Goal: Task Accomplishment & Management: Manage account settings

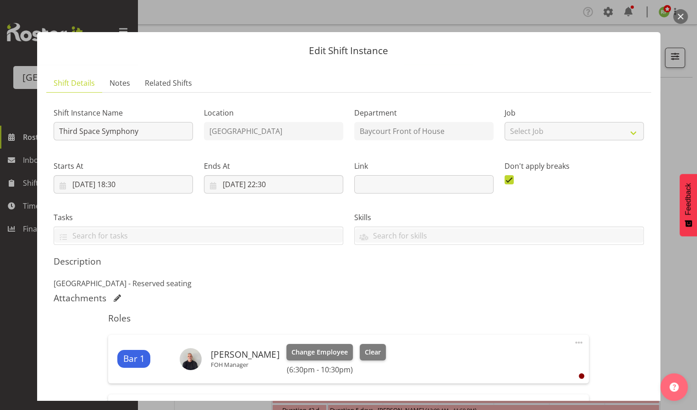
click at [675, 17] on button "button" at bounding box center [680, 16] width 15 height 15
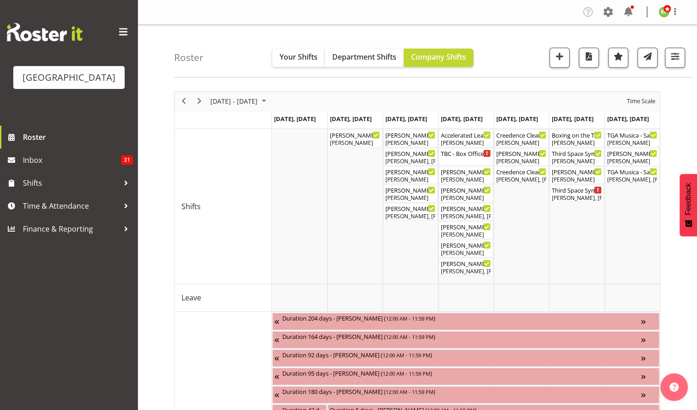
click at [190, 105] on div "previous period" at bounding box center [184, 101] width 16 height 19
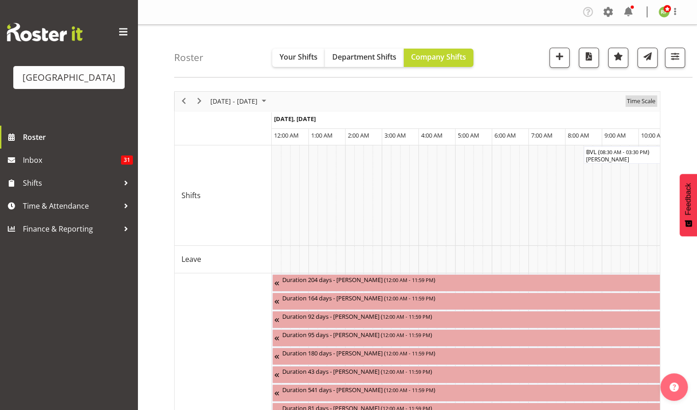
click at [639, 105] on span "Time Scale" at bounding box center [641, 100] width 30 height 11
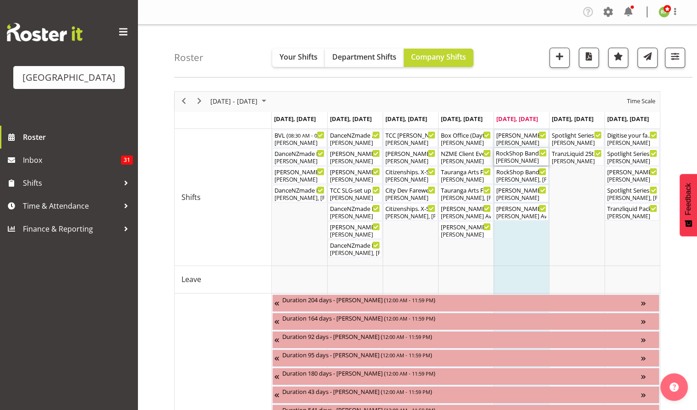
click at [515, 149] on div "RockShop Bandquest 2025 FOHM Shift ( 04:45 PM - 10:30 PM )" at bounding box center [521, 152] width 51 height 9
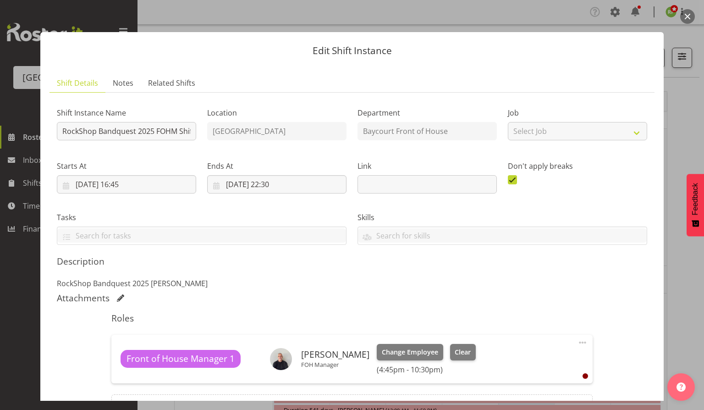
click at [693, 11] on div at bounding box center [352, 205] width 704 height 410
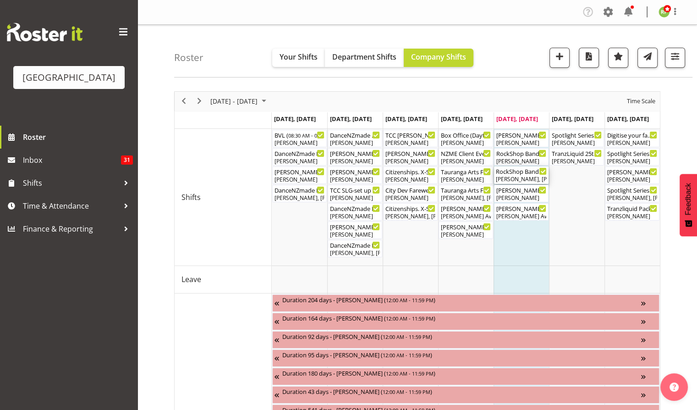
click at [525, 175] on div "[PERSON_NAME], [PERSON_NAME], [PERSON_NAME], [PERSON_NAME], [PERSON_NAME], [PER…" at bounding box center [521, 179] width 51 height 8
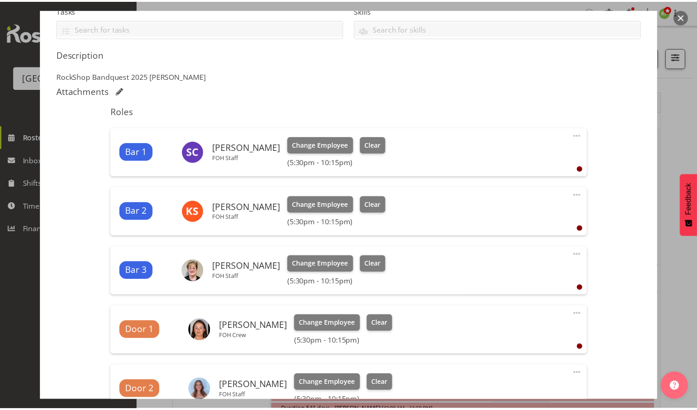
scroll to position [183, 0]
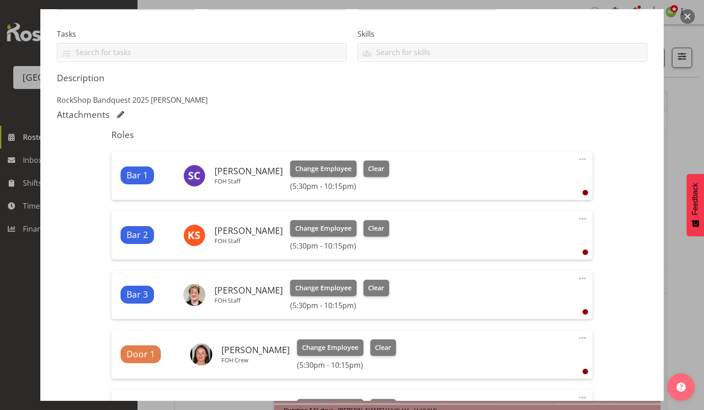
click at [689, 18] on button "button" at bounding box center [687, 16] width 15 height 15
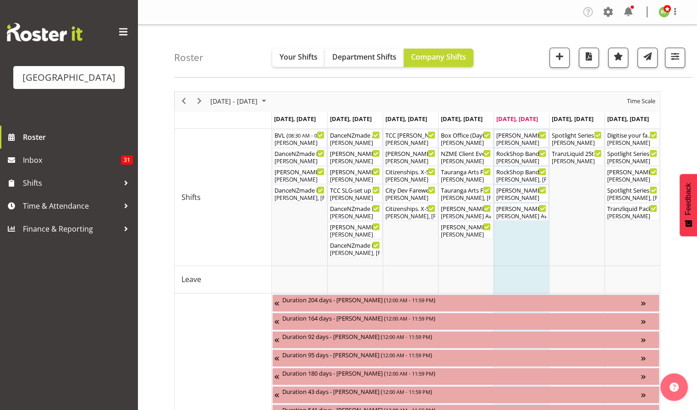
click at [199, 107] on div "next period" at bounding box center [200, 101] width 16 height 19
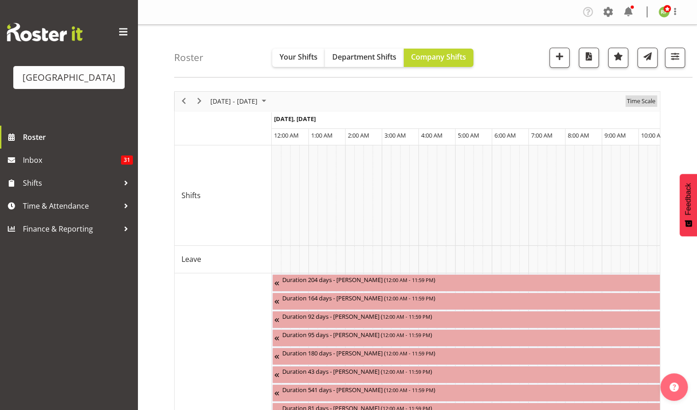
click at [643, 100] on span "Time Scale" at bounding box center [641, 100] width 30 height 11
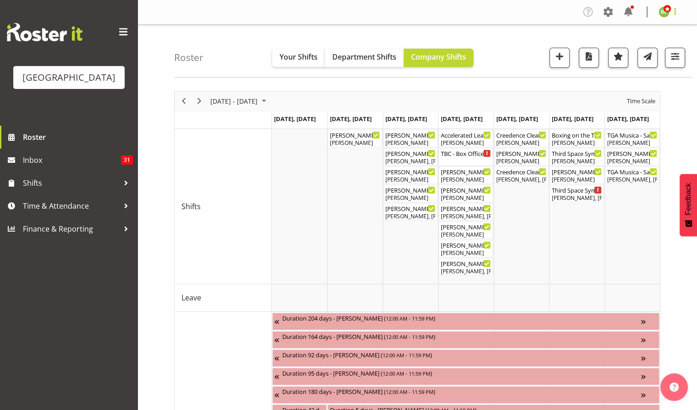
click at [673, 11] on span at bounding box center [675, 11] width 11 height 11
click at [633, 45] on link "Log Out" at bounding box center [637, 48] width 88 height 17
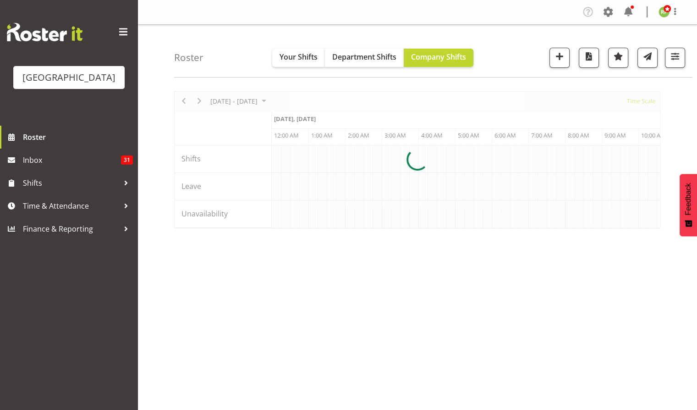
scroll to position [0, 3521]
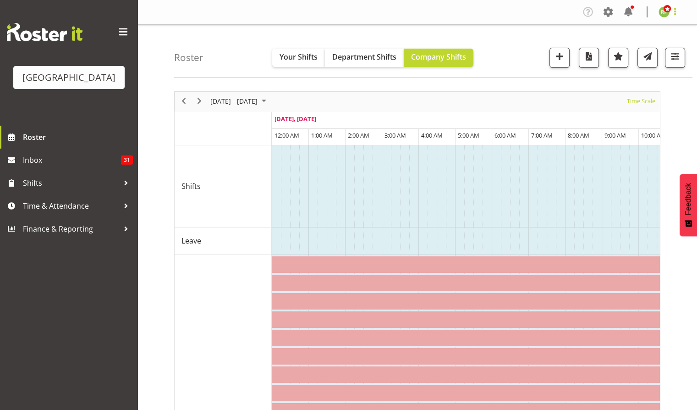
click at [678, 11] on span at bounding box center [675, 11] width 11 height 11
click at [624, 49] on link "Log Out" at bounding box center [637, 48] width 88 height 17
